Goal: Transaction & Acquisition: Purchase product/service

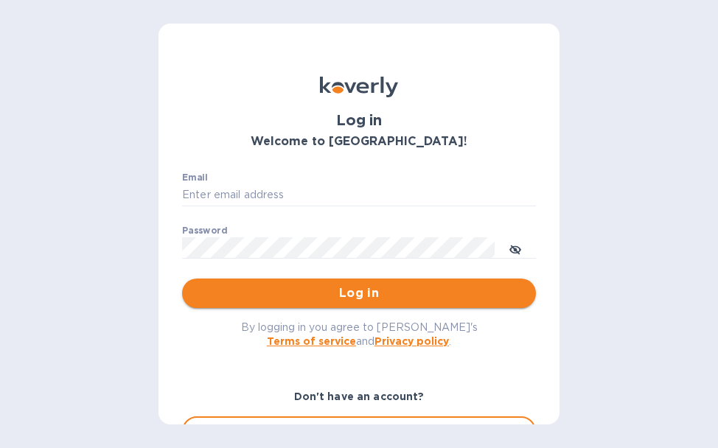
type input "[EMAIL_ADDRESS][DOMAIN_NAME]"
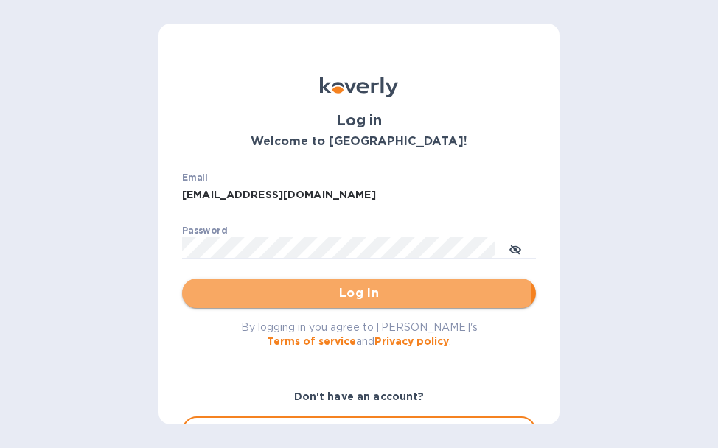
click at [298, 296] on span "Log in" at bounding box center [359, 294] width 330 height 18
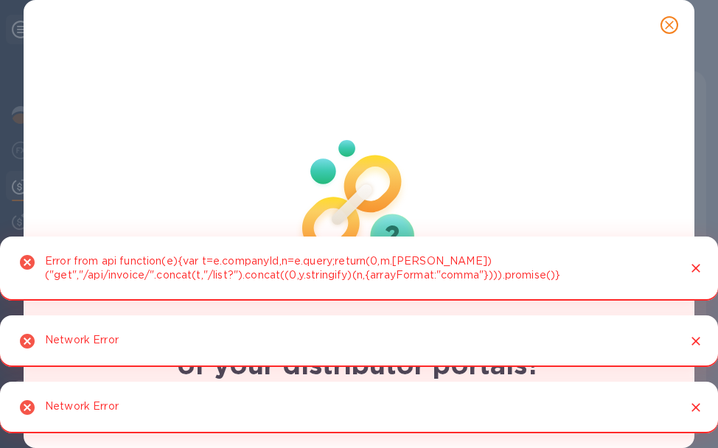
click at [692, 268] on icon "Close" at bounding box center [696, 268] width 15 height 15
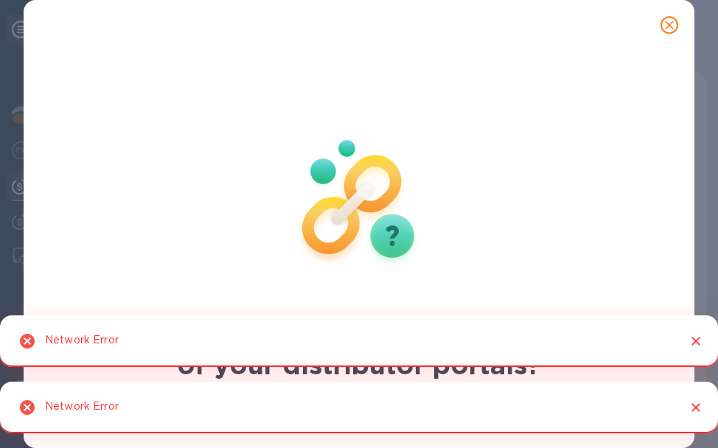
click at [700, 343] on icon "Close" at bounding box center [696, 341] width 15 height 15
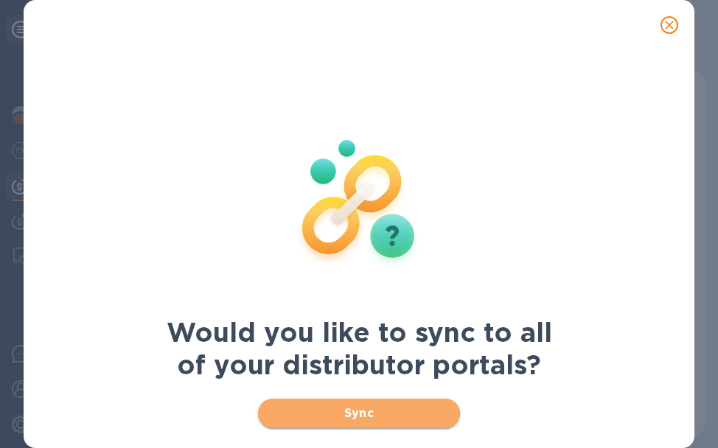
click at [304, 419] on span "Sync" at bounding box center [359, 414] width 178 height 18
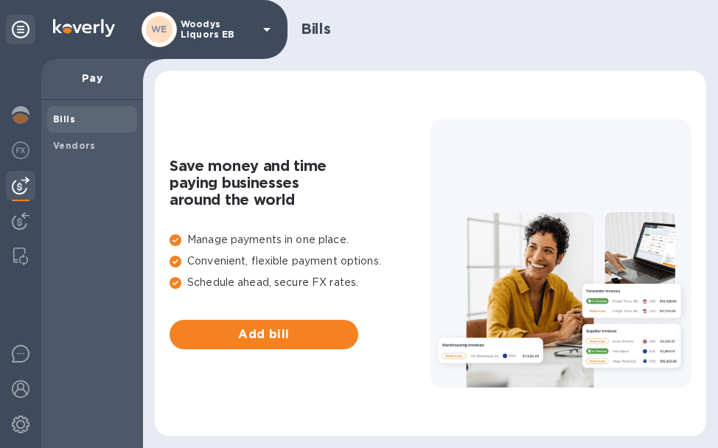
click at [69, 117] on b "Bills" at bounding box center [64, 119] width 22 height 11
click at [88, 110] on div "Bills" at bounding box center [92, 119] width 90 height 27
click at [219, 30] on p "Woodys Liquors EB" at bounding box center [218, 29] width 74 height 21
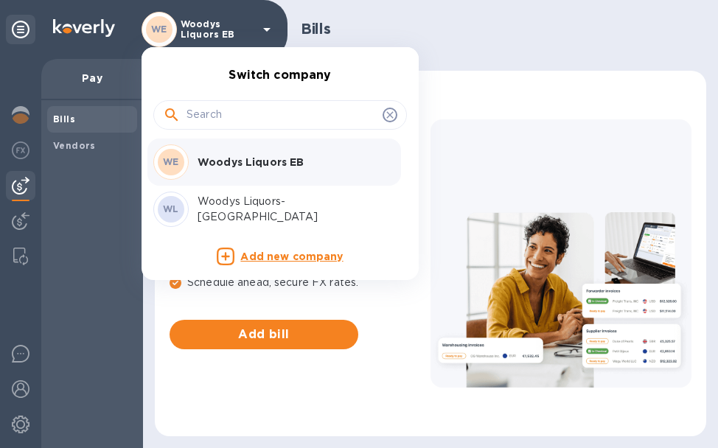
click at [235, 204] on p "Woodys Liquors-Somerville" at bounding box center [291, 209] width 186 height 31
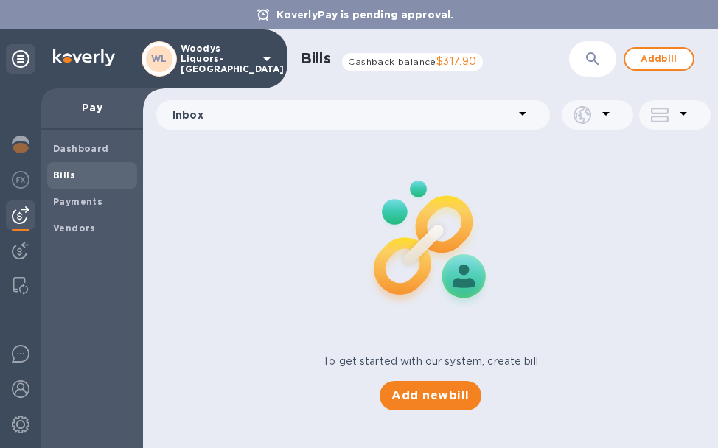
click at [58, 144] on b "Dashboard" at bounding box center [81, 148] width 56 height 11
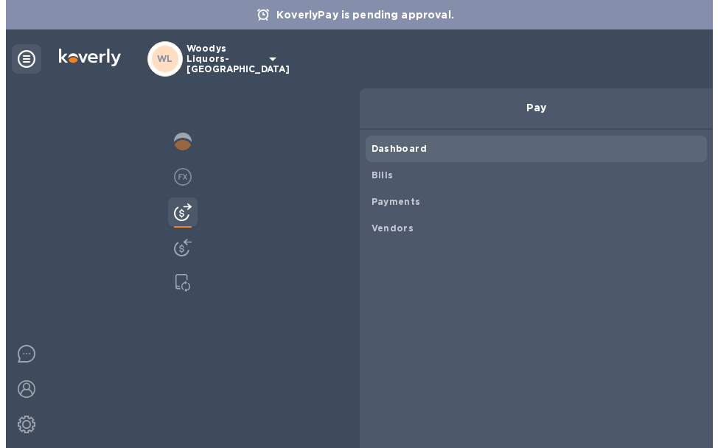
scroll to position [318, 345]
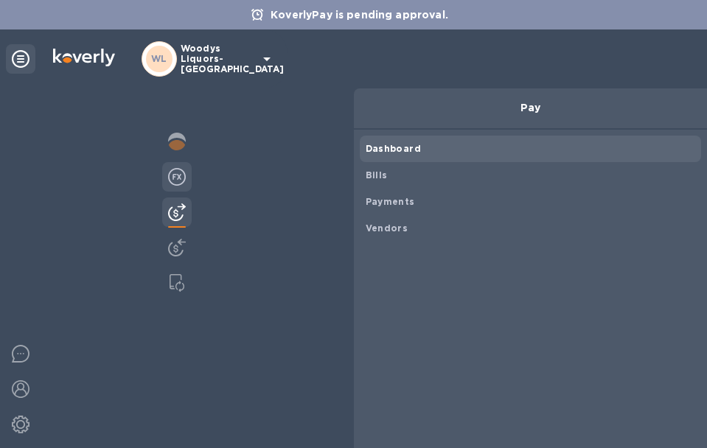
click at [168, 181] on img at bounding box center [177, 177] width 18 height 18
click at [168, 178] on img at bounding box center [177, 177] width 18 height 18
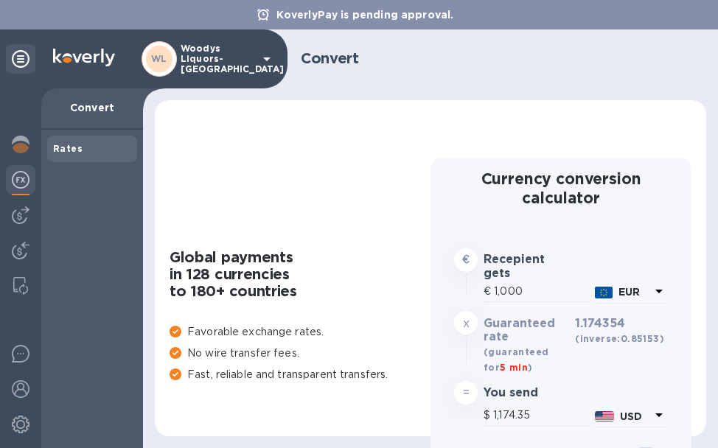
type input "1,174.35"
click at [17, 64] on icon at bounding box center [21, 59] width 18 height 18
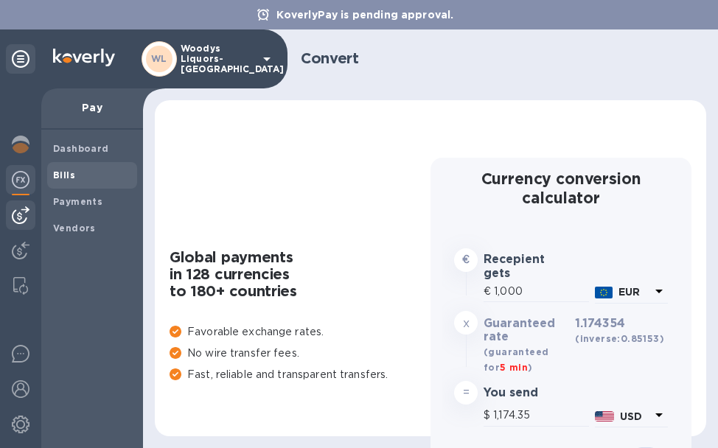
click at [67, 177] on b "Bills" at bounding box center [64, 175] width 22 height 11
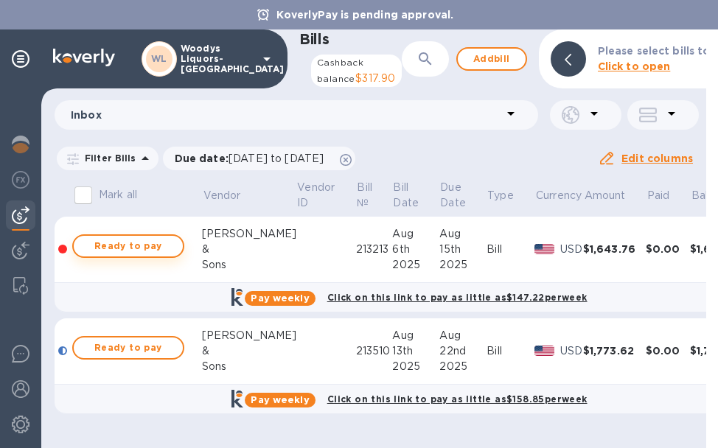
click at [146, 255] on span "Ready to pay" at bounding box center [129, 246] width 86 height 18
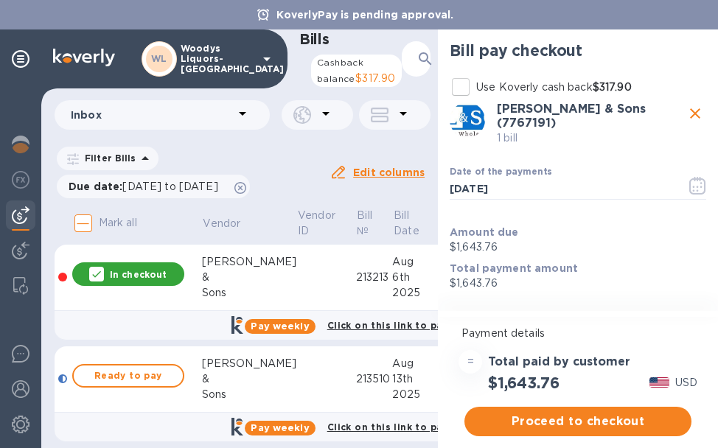
scroll to position [29, 0]
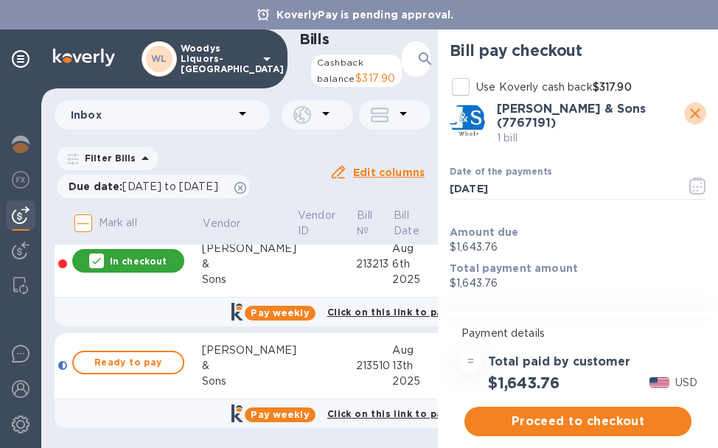
click at [691, 115] on icon "close" at bounding box center [695, 114] width 18 height 18
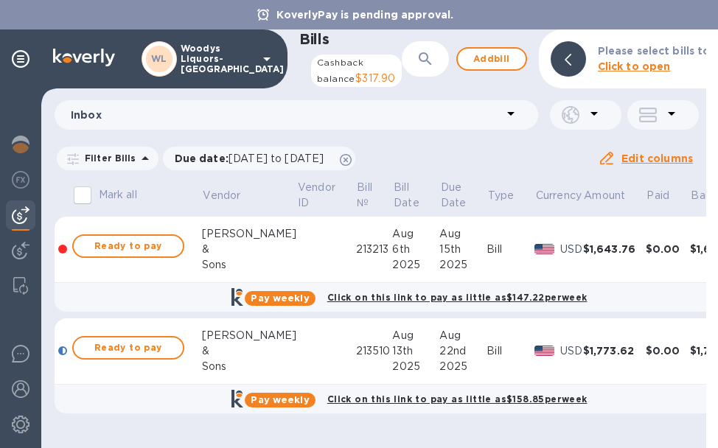
scroll to position [7, 0]
click at [116, 253] on span "Ready to pay" at bounding box center [129, 246] width 86 height 18
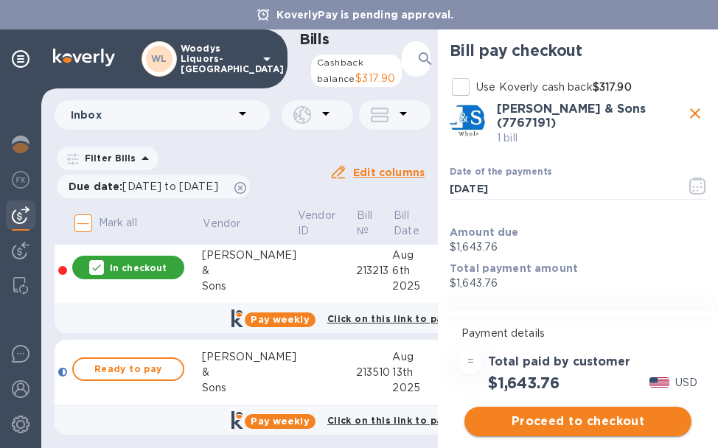
click at [515, 417] on span "Proceed to checkout" at bounding box center [577, 422] width 203 height 18
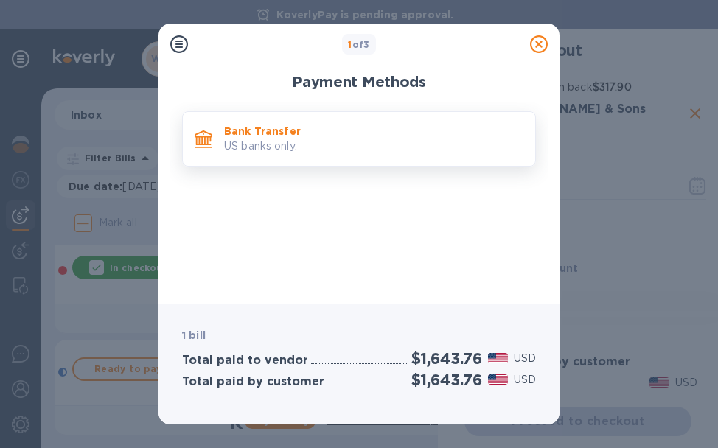
click at [298, 125] on p "Bank Transfer" at bounding box center [373, 131] width 299 height 15
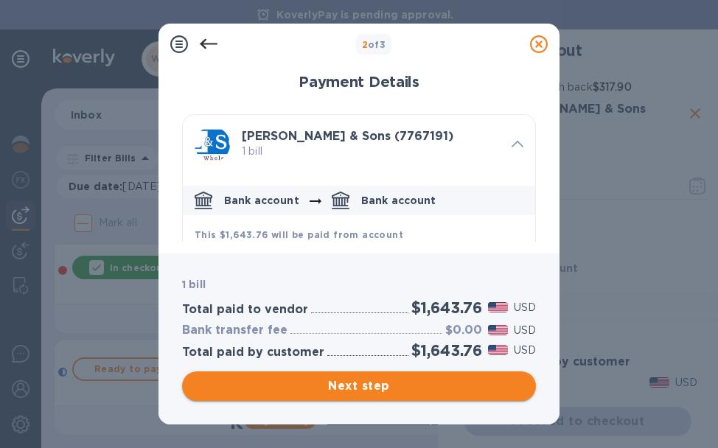
click at [296, 385] on span "Next step" at bounding box center [359, 386] width 330 height 18
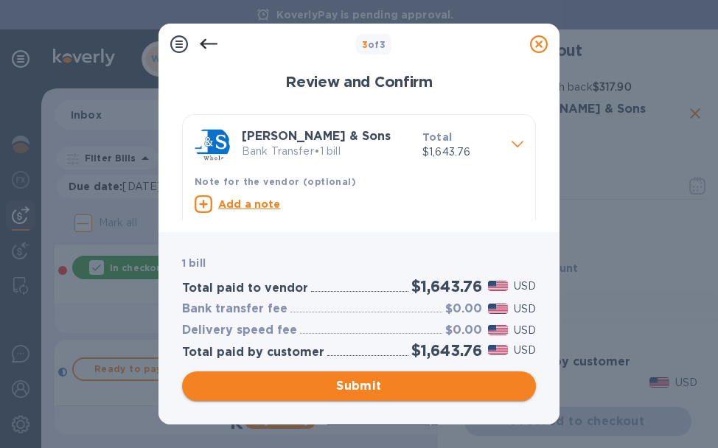
click at [310, 388] on span "Submit" at bounding box center [359, 386] width 330 height 18
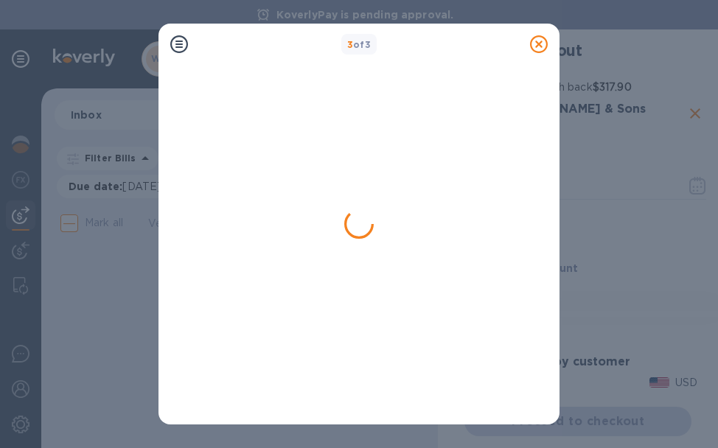
scroll to position [0, 0]
click at [540, 46] on icon at bounding box center [539, 44] width 18 height 18
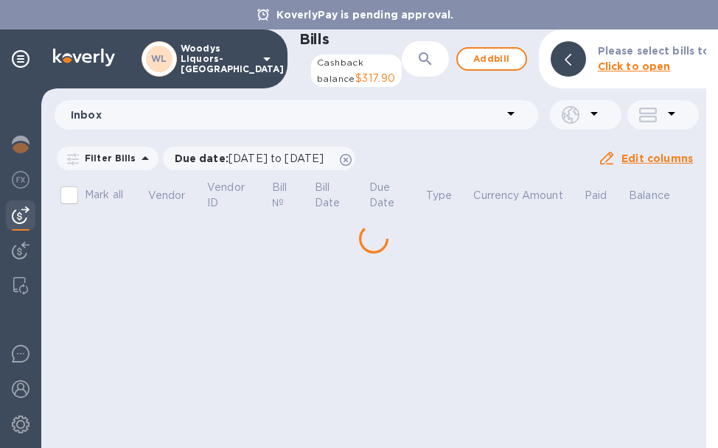
click at [204, 60] on p "Woodys Liquors-Somerville" at bounding box center [218, 58] width 74 height 31
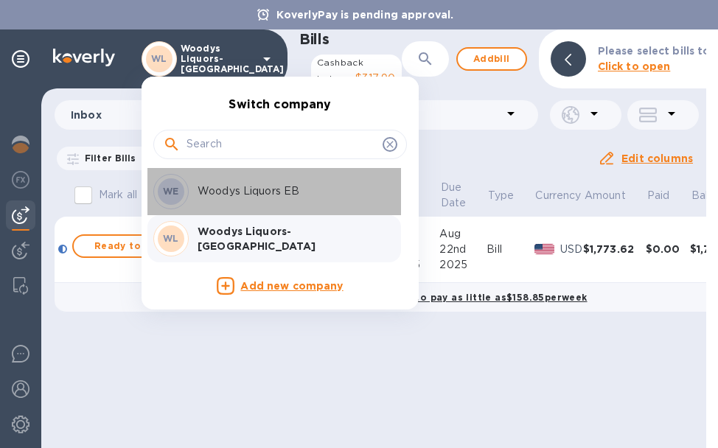
click at [218, 193] on p "Woodys Liquors EB" at bounding box center [291, 191] width 186 height 15
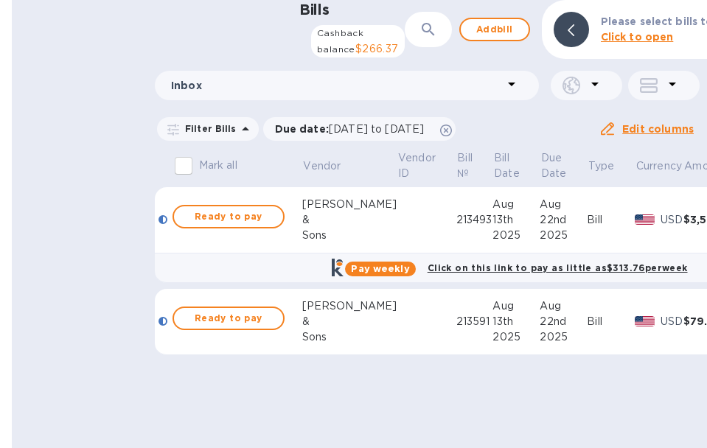
click at [0, 0] on b "Bills" at bounding box center [0, 0] width 0 height 0
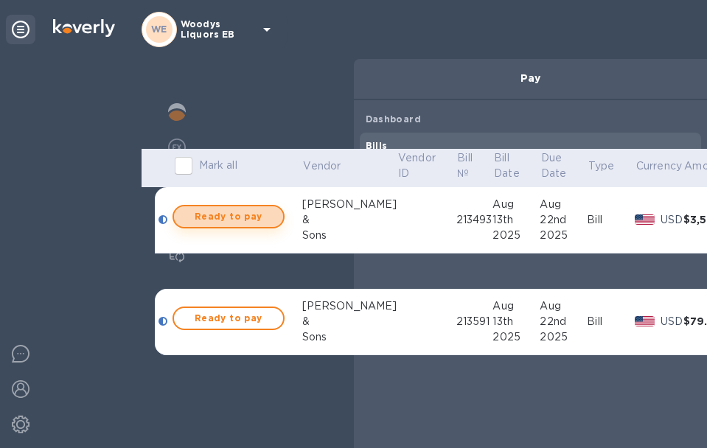
click at [241, 226] on span "Ready to pay" at bounding box center [229, 217] width 86 height 18
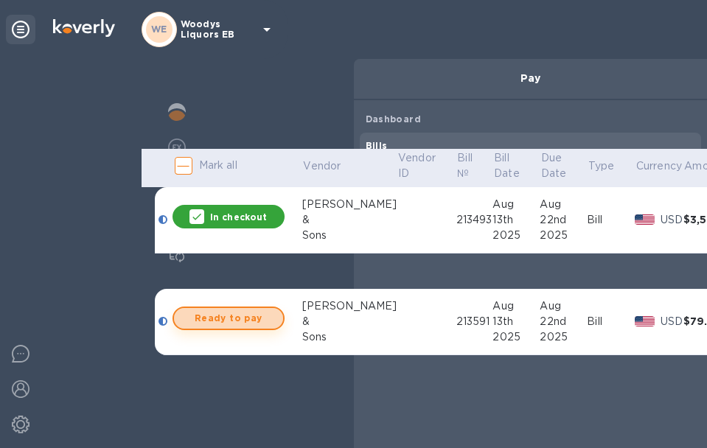
click at [229, 327] on span "Ready to pay" at bounding box center [229, 319] width 86 height 18
click at [566, 383] on span "Proceed to checkout" at bounding box center [353, 375] width 630 height 18
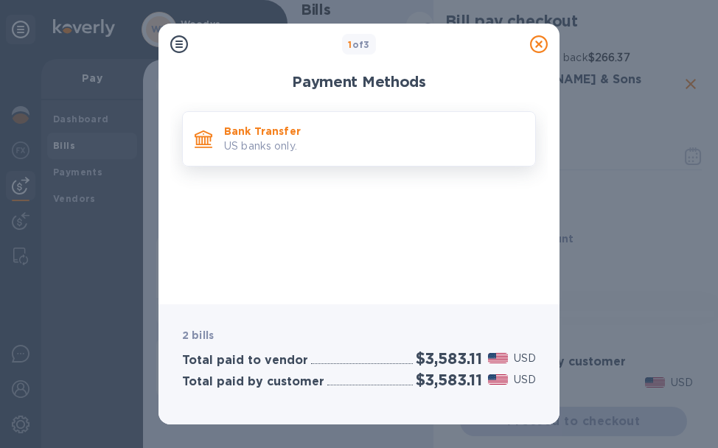
click at [318, 142] on p "US banks only." at bounding box center [373, 146] width 299 height 15
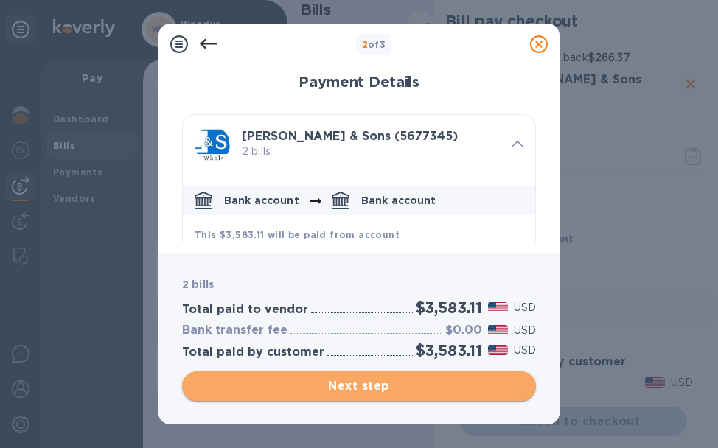
click at [404, 384] on span "Next step" at bounding box center [359, 386] width 330 height 18
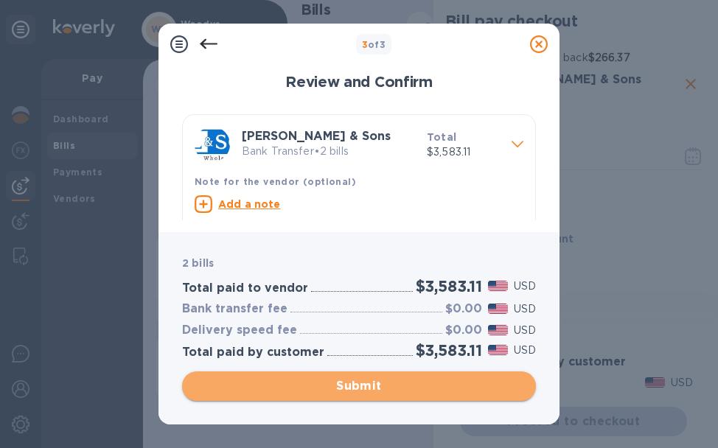
click at [442, 385] on span "Submit" at bounding box center [359, 386] width 330 height 18
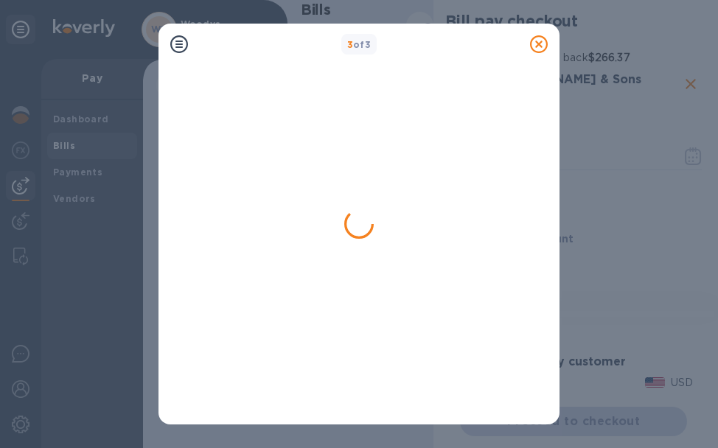
checkbox input "false"
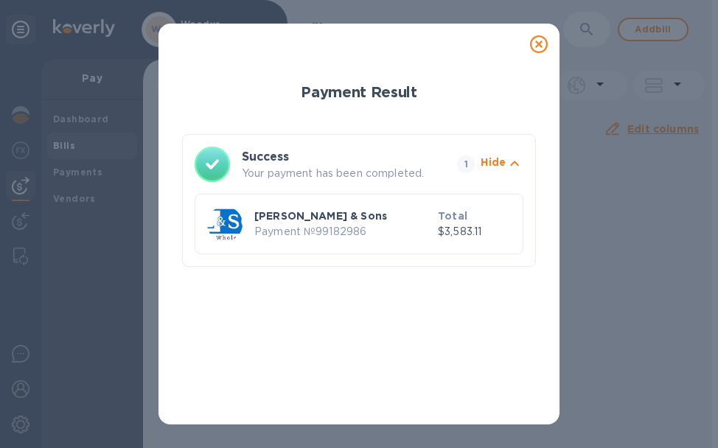
click at [262, 220] on p "[PERSON_NAME] & Sons" at bounding box center [343, 216] width 178 height 15
click at [536, 41] on icon at bounding box center [539, 44] width 18 height 18
